Goal: Obtain resource: Obtain resource

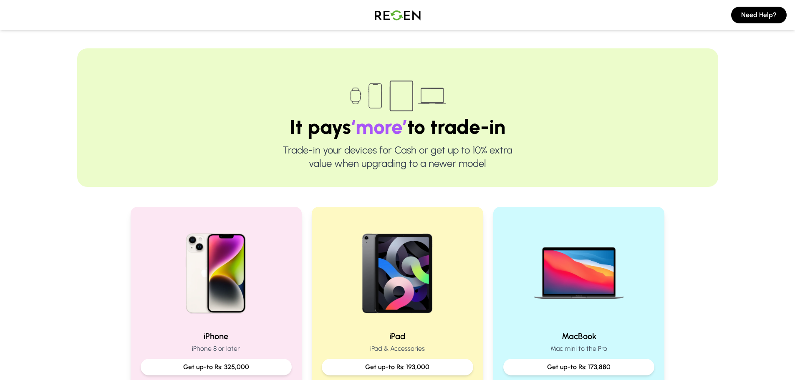
scroll to position [125, 0]
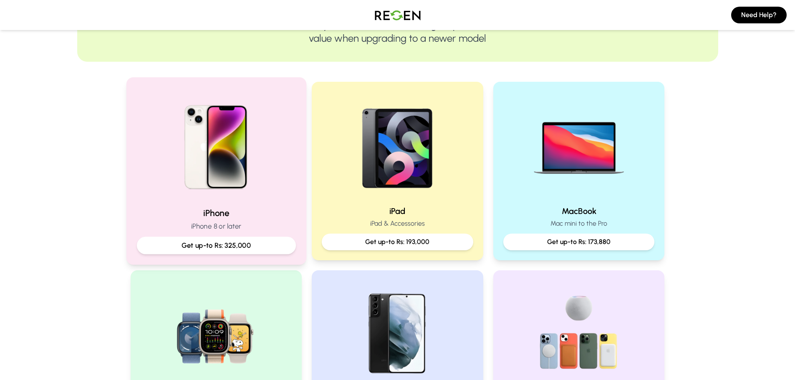
click at [175, 248] on p "Get up-to Rs: 325,000" at bounding box center [216, 245] width 145 height 10
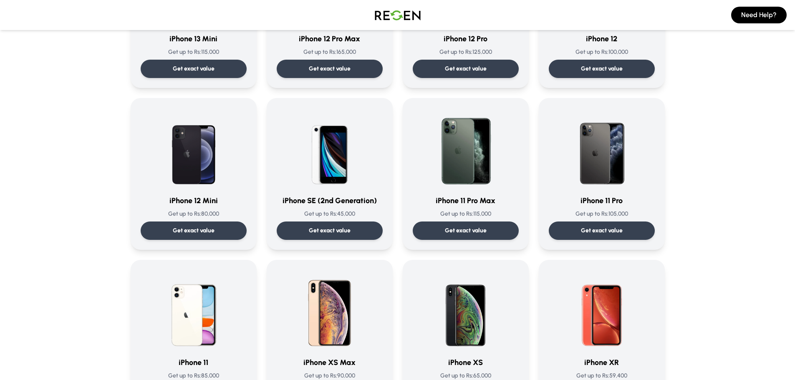
scroll to position [668, 0]
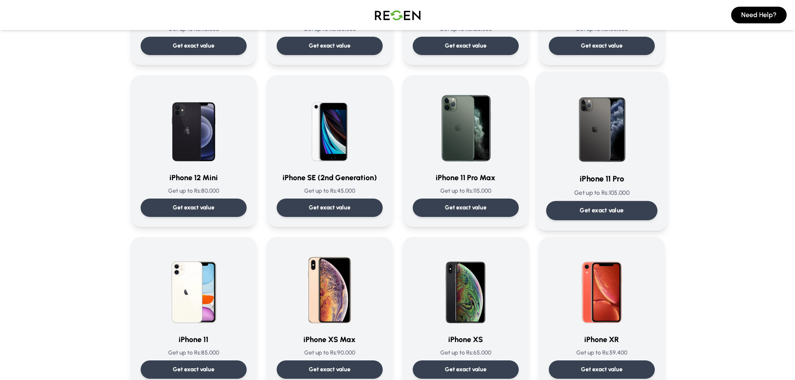
click at [612, 210] on p "Get exact value" at bounding box center [602, 210] width 44 height 9
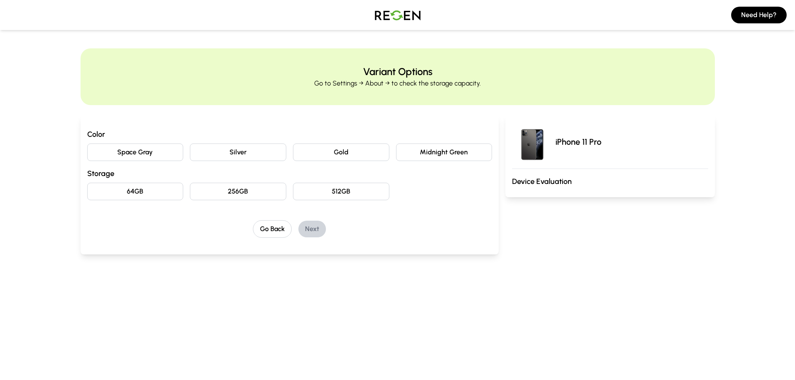
click at [147, 155] on button "Space Gray" at bounding box center [135, 153] width 96 height 18
click at [251, 196] on button "256GB" at bounding box center [238, 192] width 96 height 18
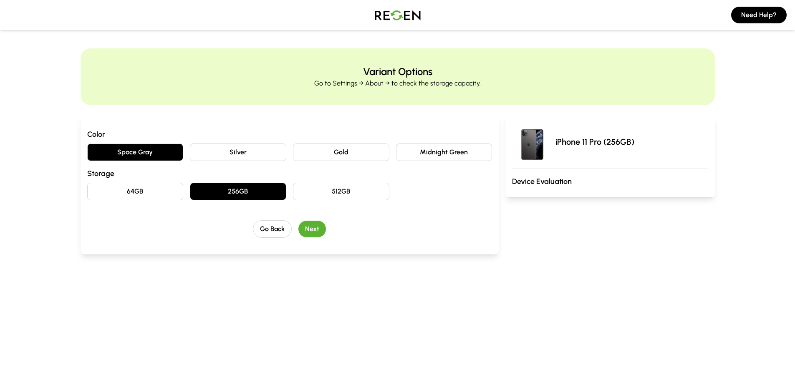
click at [320, 230] on button "Next" at bounding box center [312, 229] width 28 height 17
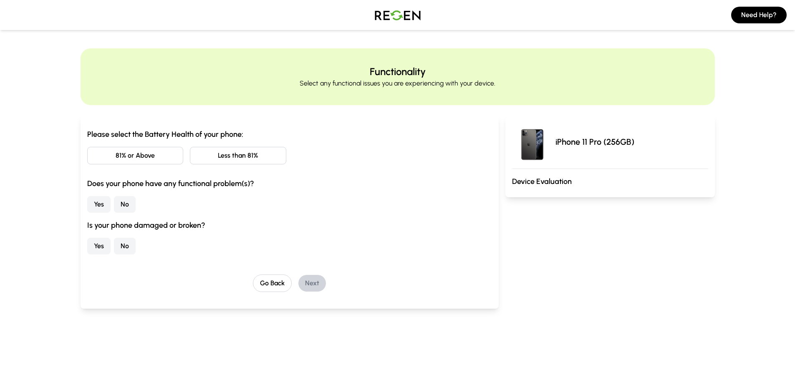
click at [223, 159] on button "Less than 81%" at bounding box center [238, 156] width 96 height 18
click at [157, 158] on button "81% or Above" at bounding box center [135, 156] width 96 height 18
click at [127, 210] on button "No" at bounding box center [125, 204] width 22 height 17
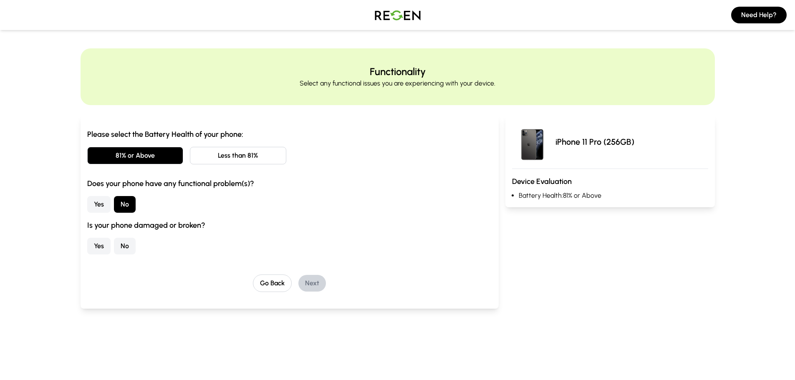
click at [130, 250] on button "No" at bounding box center [125, 246] width 22 height 17
click at [303, 281] on button "Next" at bounding box center [312, 283] width 28 height 17
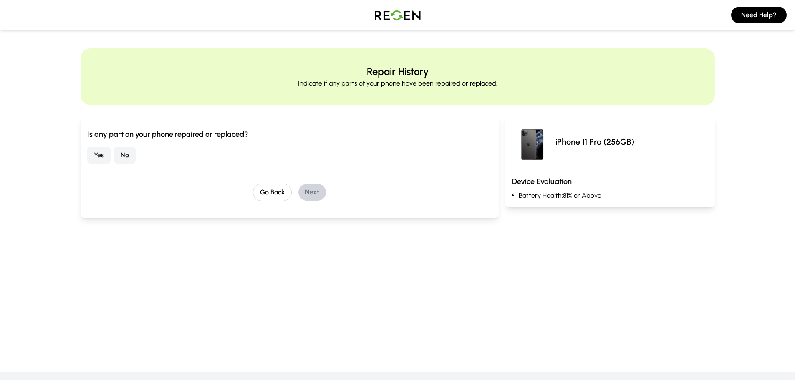
click at [130, 153] on button "No" at bounding box center [125, 155] width 22 height 17
click at [311, 196] on button "Next" at bounding box center [312, 192] width 28 height 17
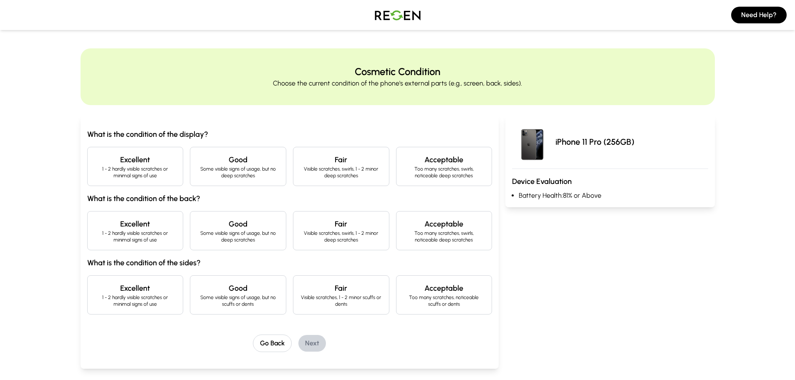
click at [177, 181] on div "Excellent 1 - 2 hardly visible scratches or minimal signs of use" at bounding box center [135, 166] width 96 height 39
click at [154, 247] on div "Excellent 1 - 2 hardly visible scratches or minimal signs of use" at bounding box center [135, 230] width 96 height 39
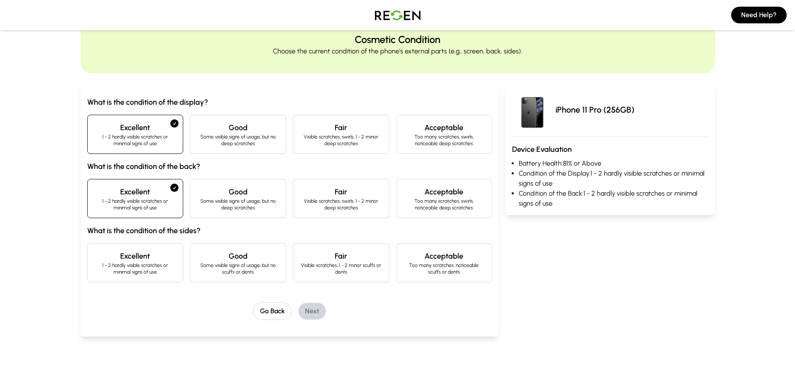
scroll to position [42, 0]
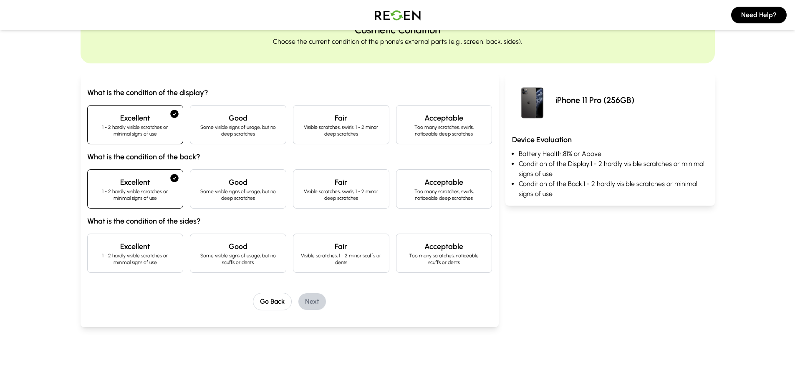
click at [162, 270] on div "Excellent 1 - 2 hardly visible scratches or minimal signs of use" at bounding box center [135, 253] width 96 height 39
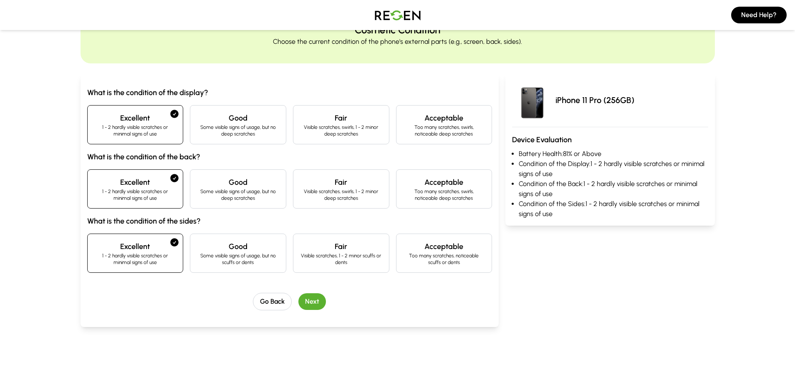
click at [316, 299] on button "Next" at bounding box center [312, 301] width 28 height 17
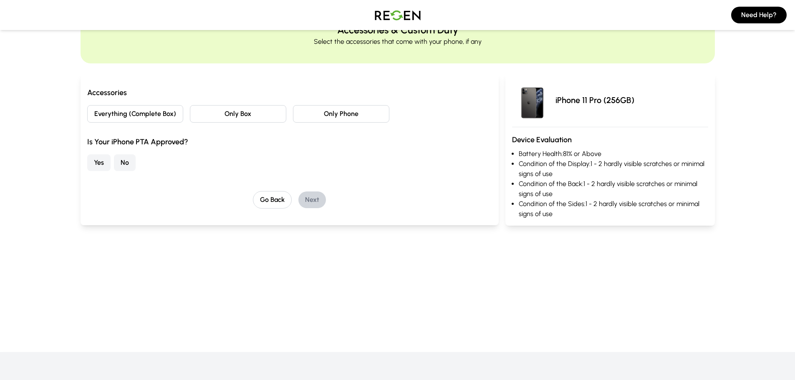
click at [104, 162] on button "Yes" at bounding box center [98, 162] width 23 height 17
click at [308, 116] on button "Only Phone" at bounding box center [341, 114] width 96 height 18
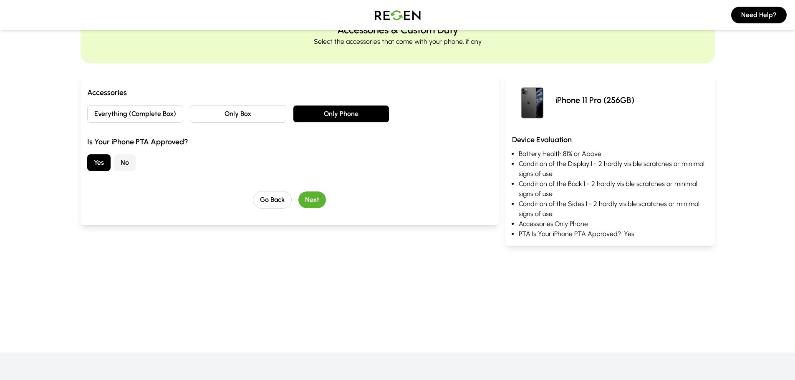
click at [314, 202] on button "Next" at bounding box center [312, 200] width 28 height 17
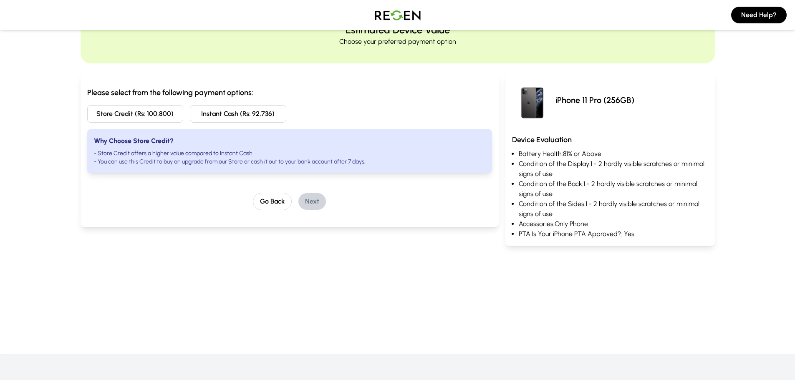
scroll to position [0, 0]
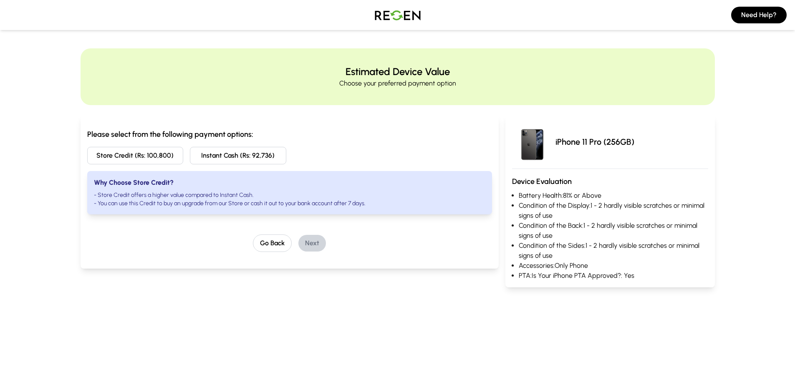
click at [211, 162] on button "Instant Cash (Rs: 92,736)" at bounding box center [238, 156] width 96 height 18
click at [305, 240] on button "Next" at bounding box center [312, 243] width 28 height 17
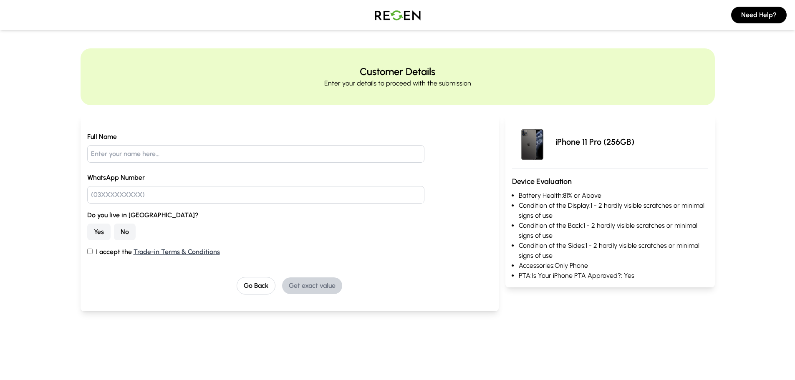
click at [240, 206] on div "Full Name WhatsApp Number Do you live in [GEOGRAPHIC_DATA]? Yes No I accept the…" at bounding box center [289, 194] width 405 height 125
click at [154, 156] on input "text" at bounding box center [256, 154] width 338 height 18
click at [168, 252] on link "Trade-in Terms & Conditions" at bounding box center [177, 252] width 86 height 8
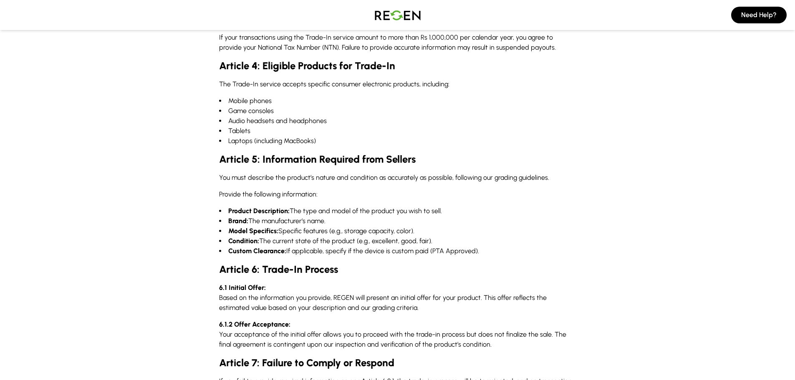
scroll to position [417, 0]
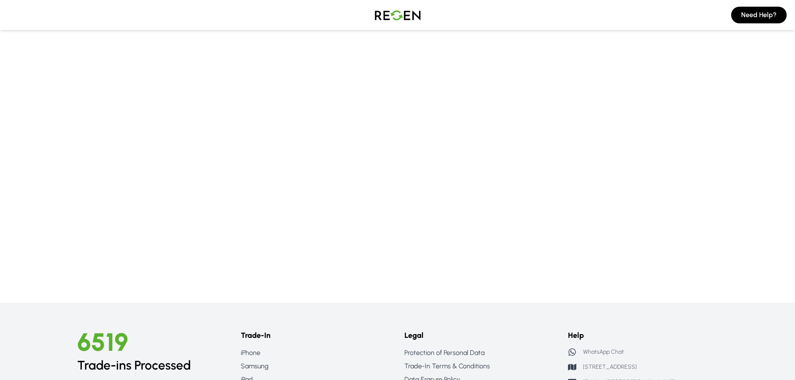
scroll to position [83, 0]
